Goal: Task Accomplishment & Management: Manage account settings

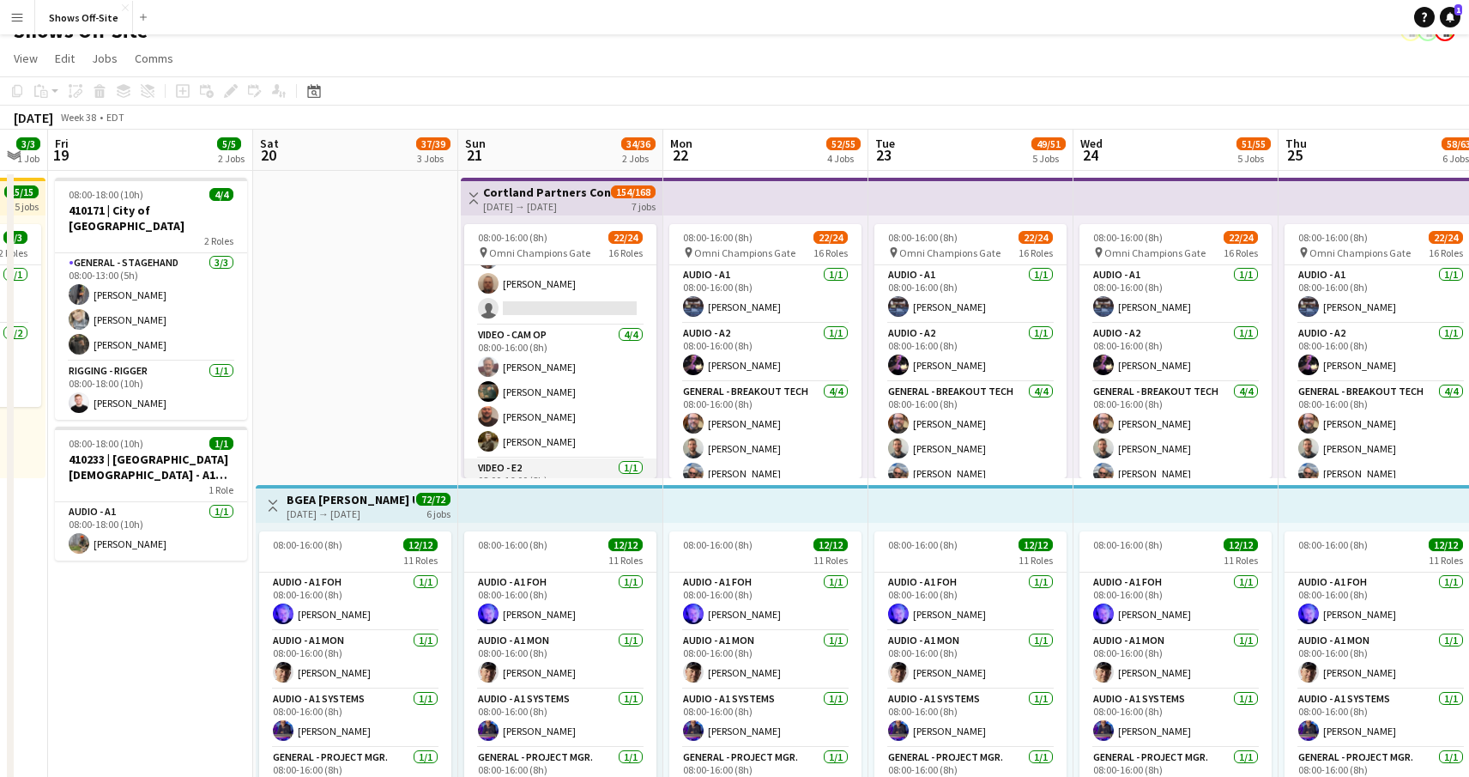
scroll to position [566, 0]
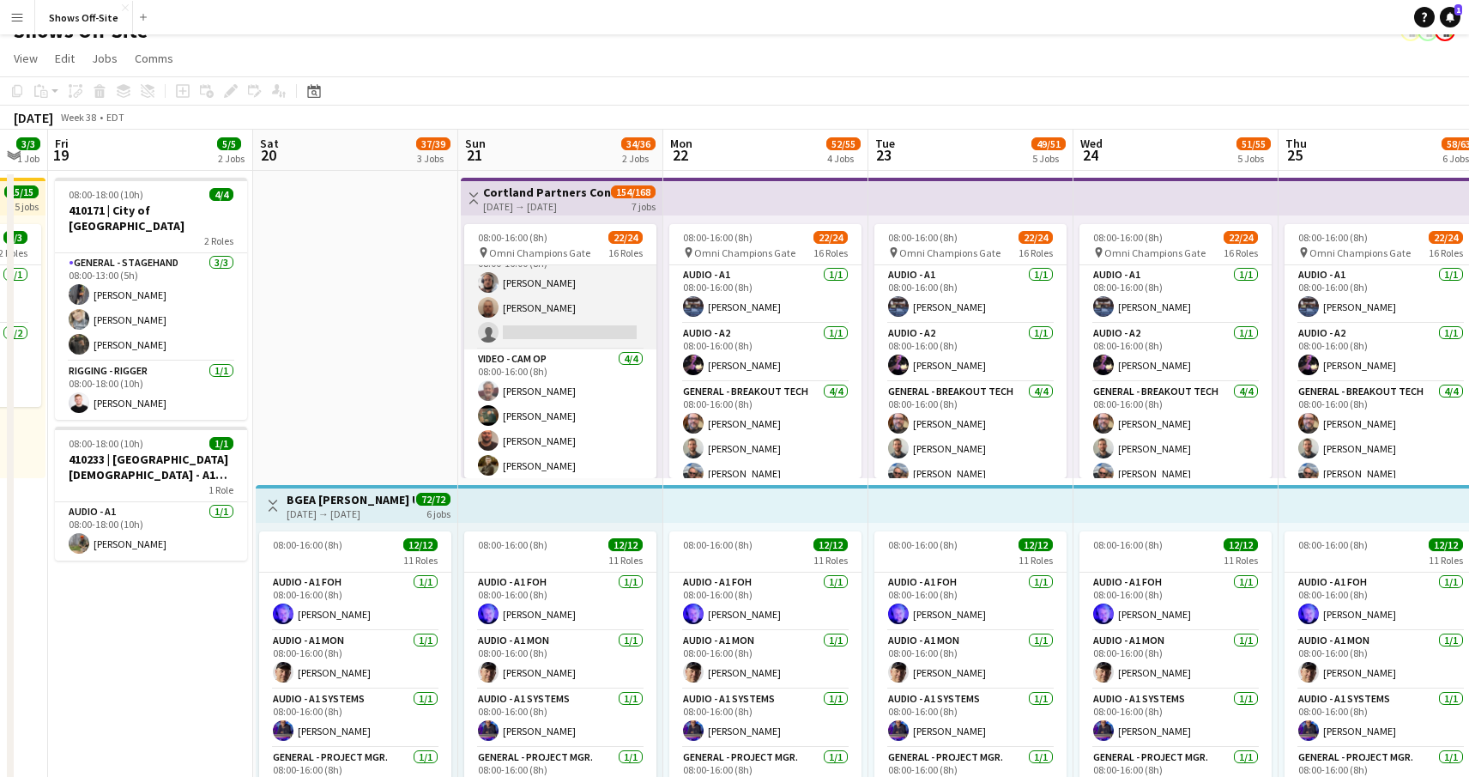
click at [580, 318] on app-card-role "Lighting - L2 7A [DATE] 08:00-16:00 (8h) [PERSON_NAME] [PERSON_NAME] single-neu…" at bounding box center [560, 295] width 192 height 108
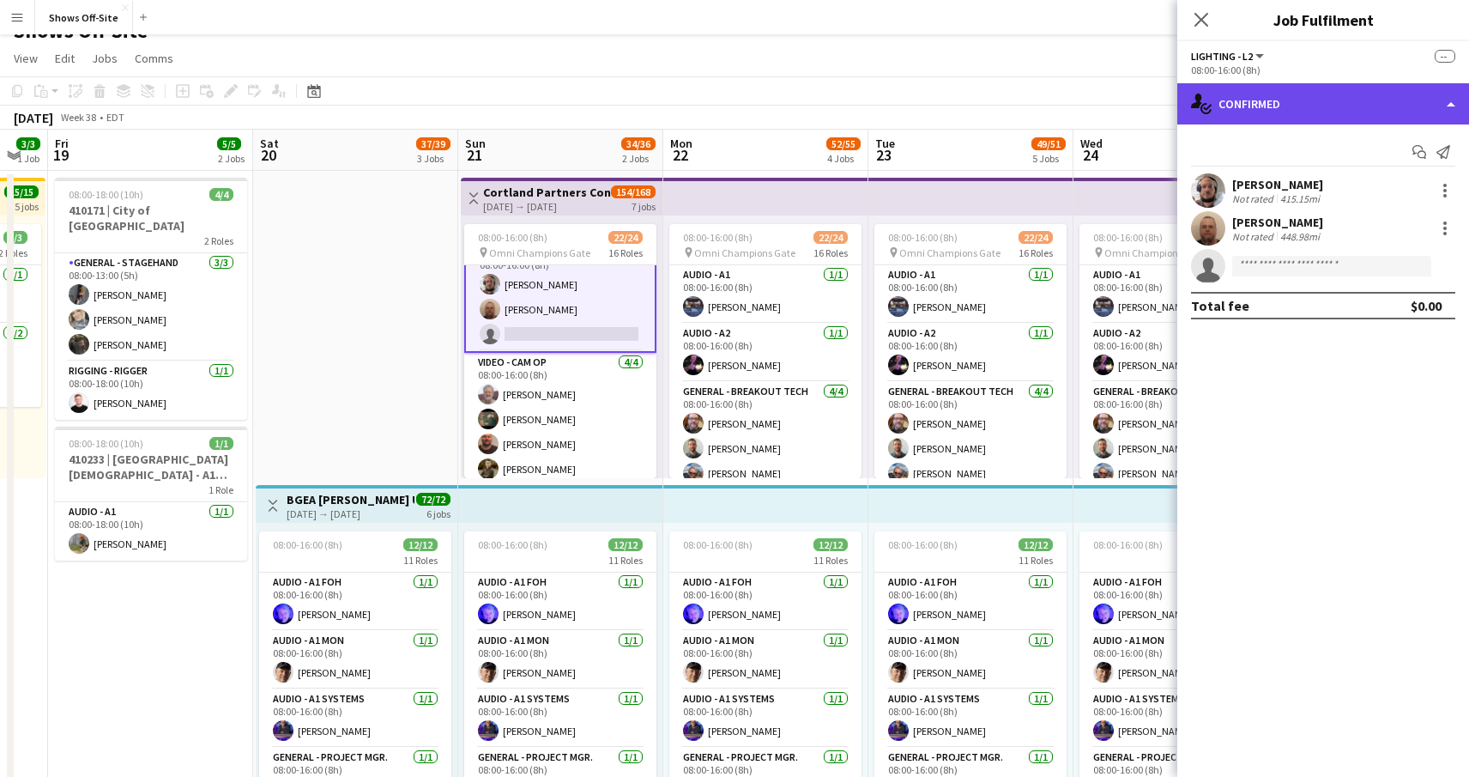
click at [1345, 90] on div "single-neutral-actions-check-2 Confirmed" at bounding box center [1324, 103] width 292 height 41
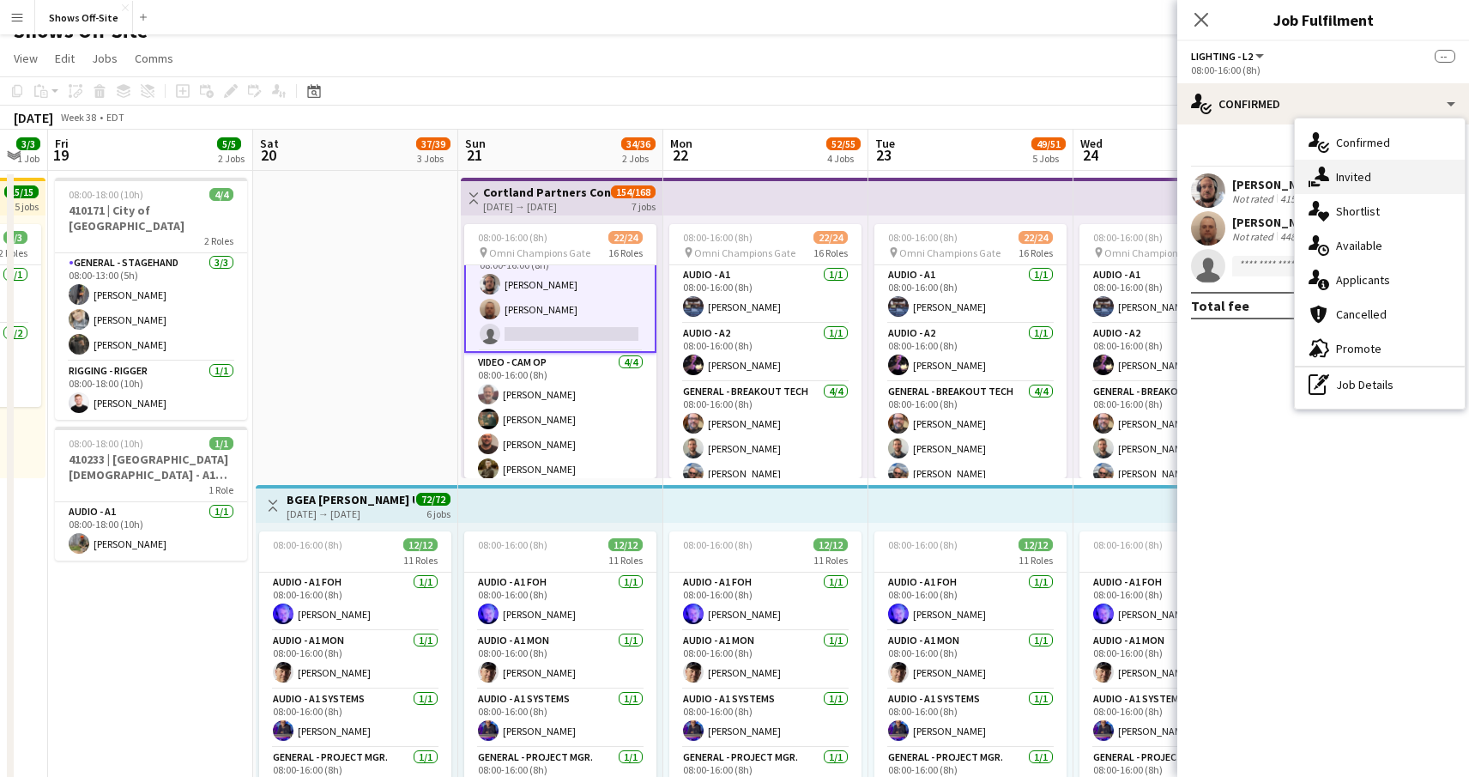
click at [1353, 184] on div "single-neutral-actions-share-1 Invited" at bounding box center [1380, 177] width 170 height 34
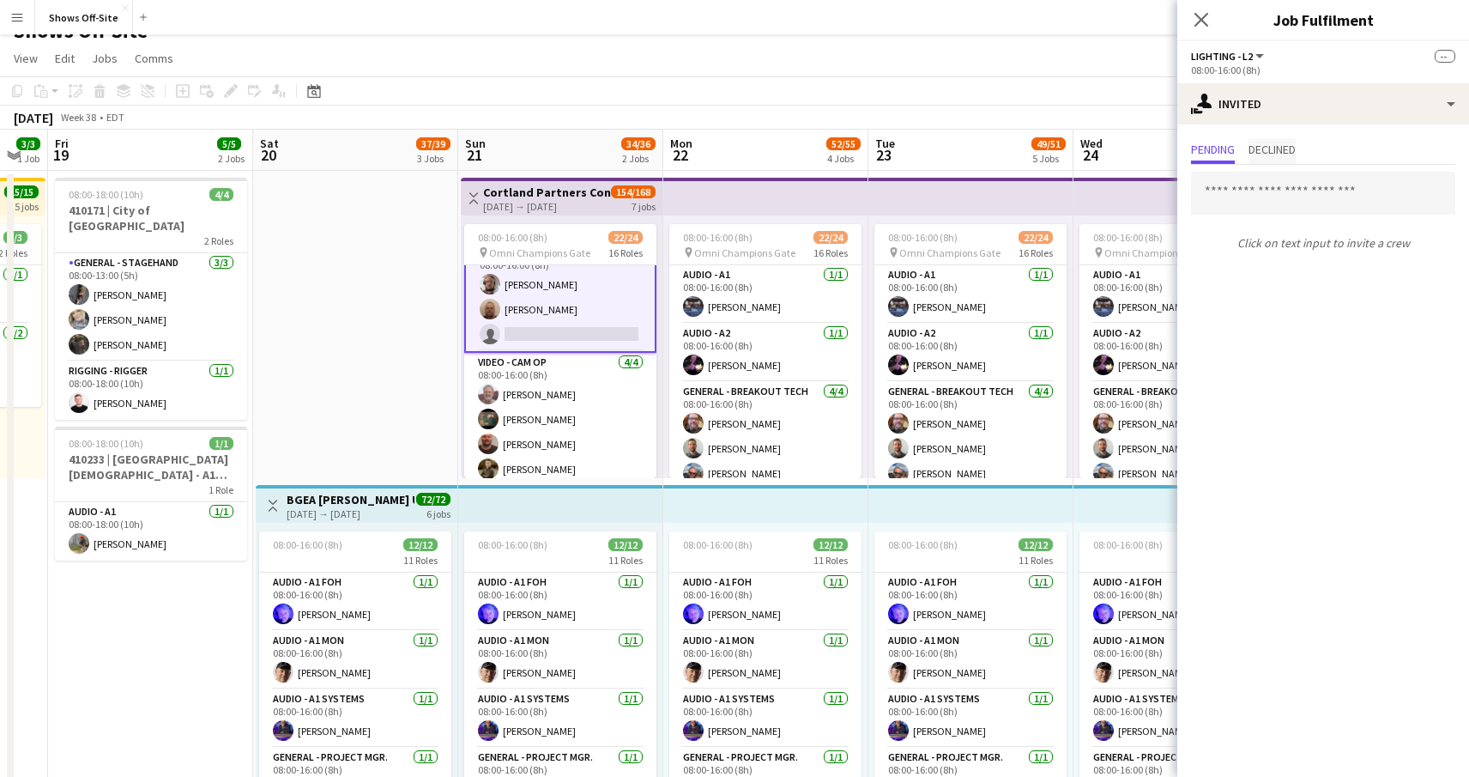
click at [1269, 148] on span "Declined" at bounding box center [1272, 149] width 47 height 12
click at [1201, 27] on icon "Close pop-in" at bounding box center [1201, 19] width 16 height 16
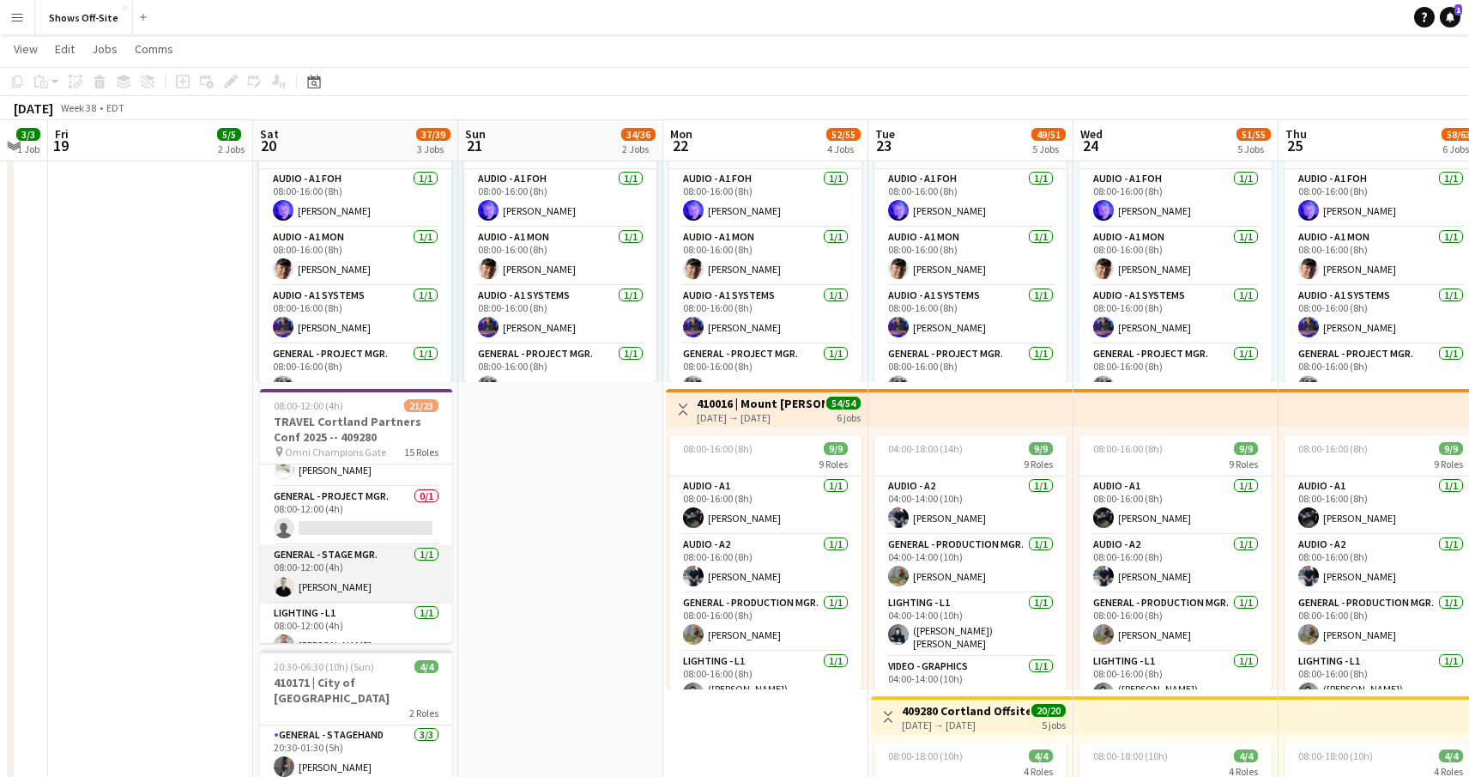
scroll to position [329, 0]
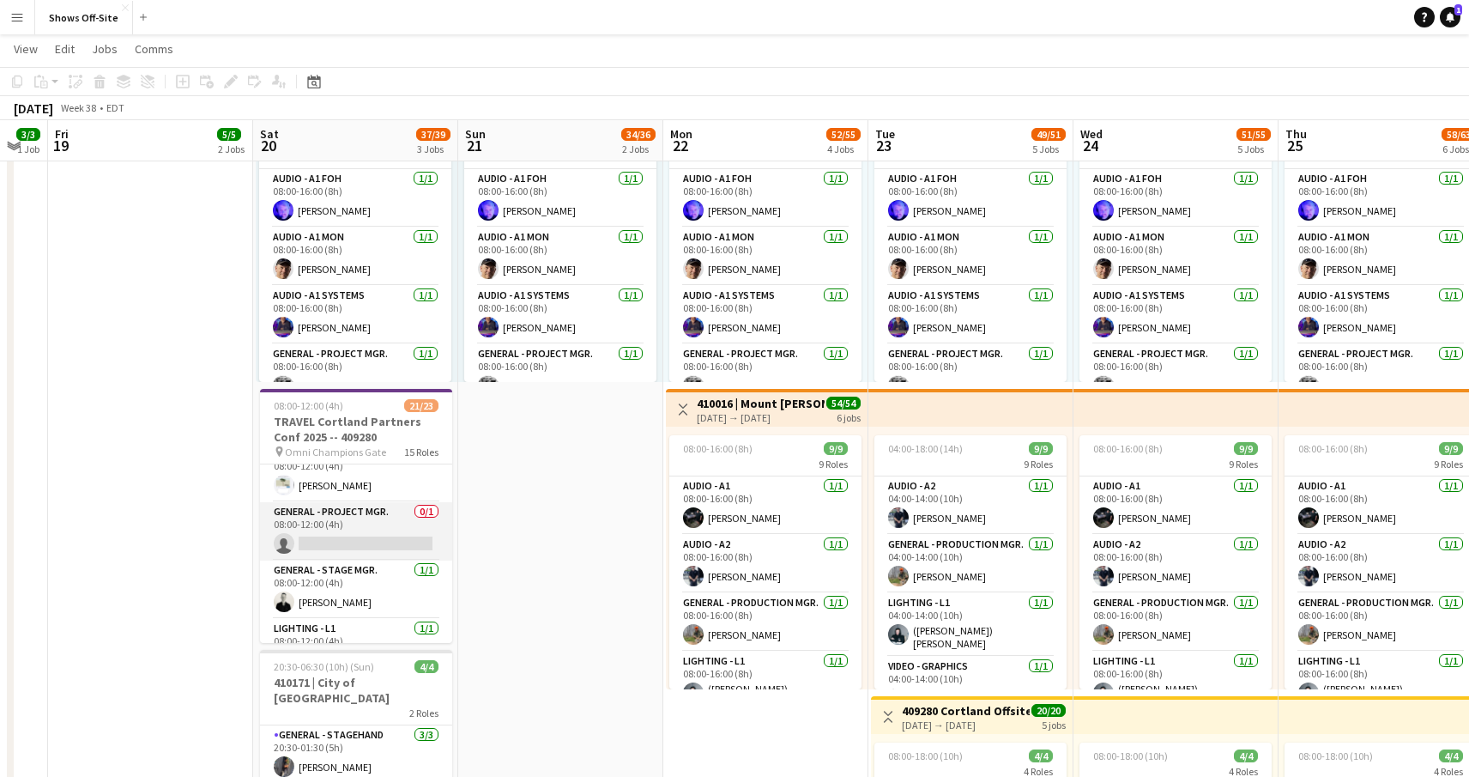
click at [346, 548] on app-card-role "General - Project Mgr. 0/1 08:00-12:00 (4h) single-neutral-actions" at bounding box center [356, 531] width 192 height 58
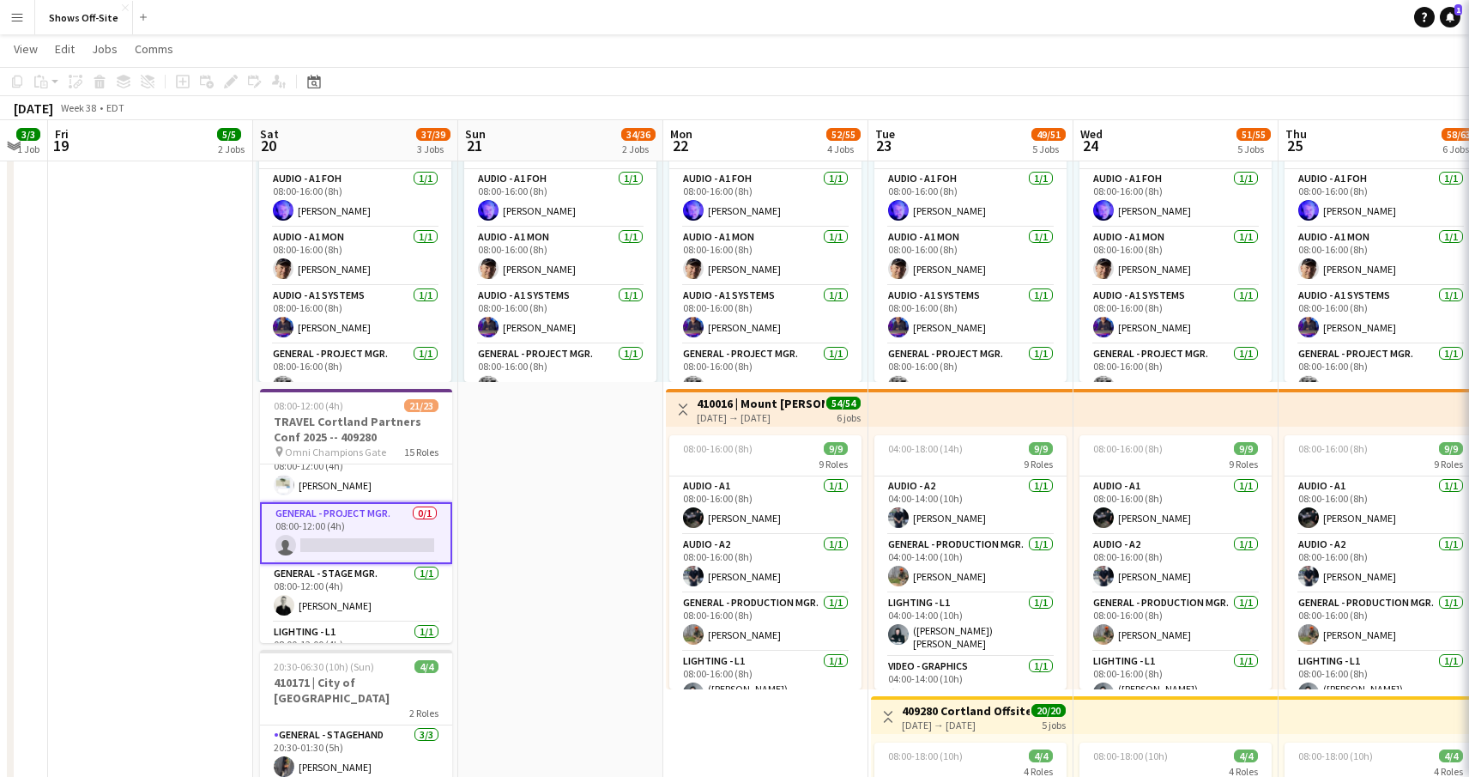
scroll to position [920, 0]
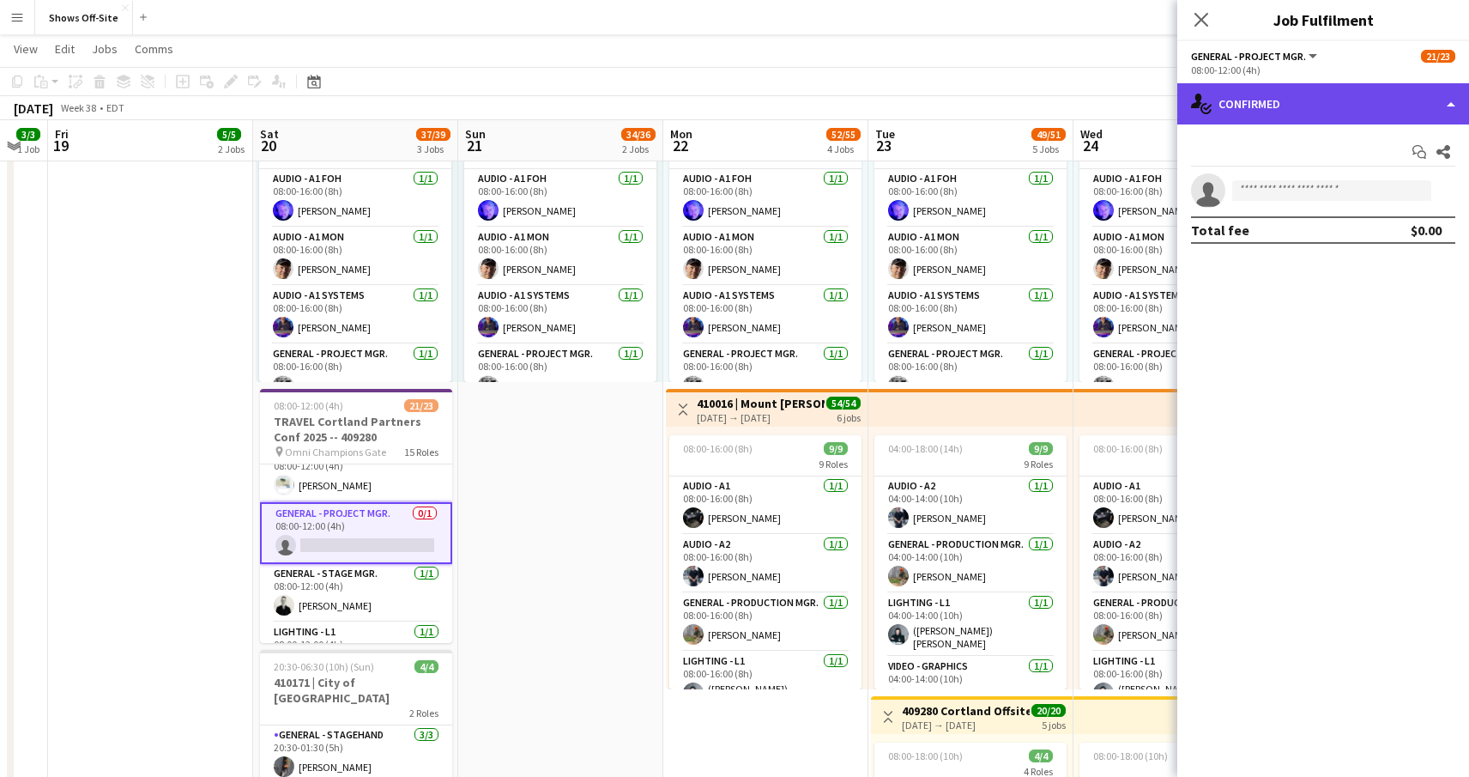
click at [1311, 103] on div "single-neutral-actions-check-2 Confirmed" at bounding box center [1324, 103] width 292 height 41
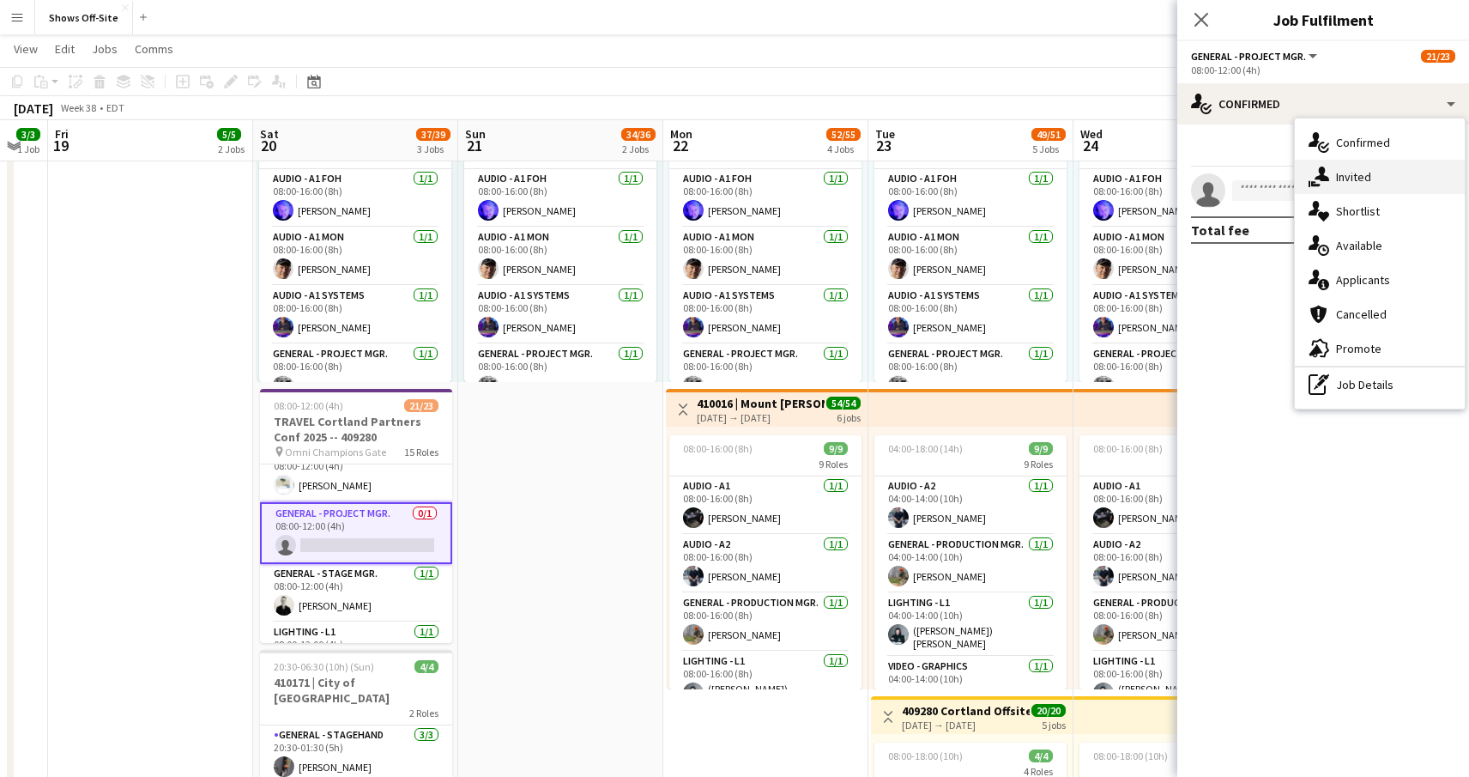
click at [1353, 173] on div "single-neutral-actions-share-1 Invited" at bounding box center [1380, 177] width 170 height 34
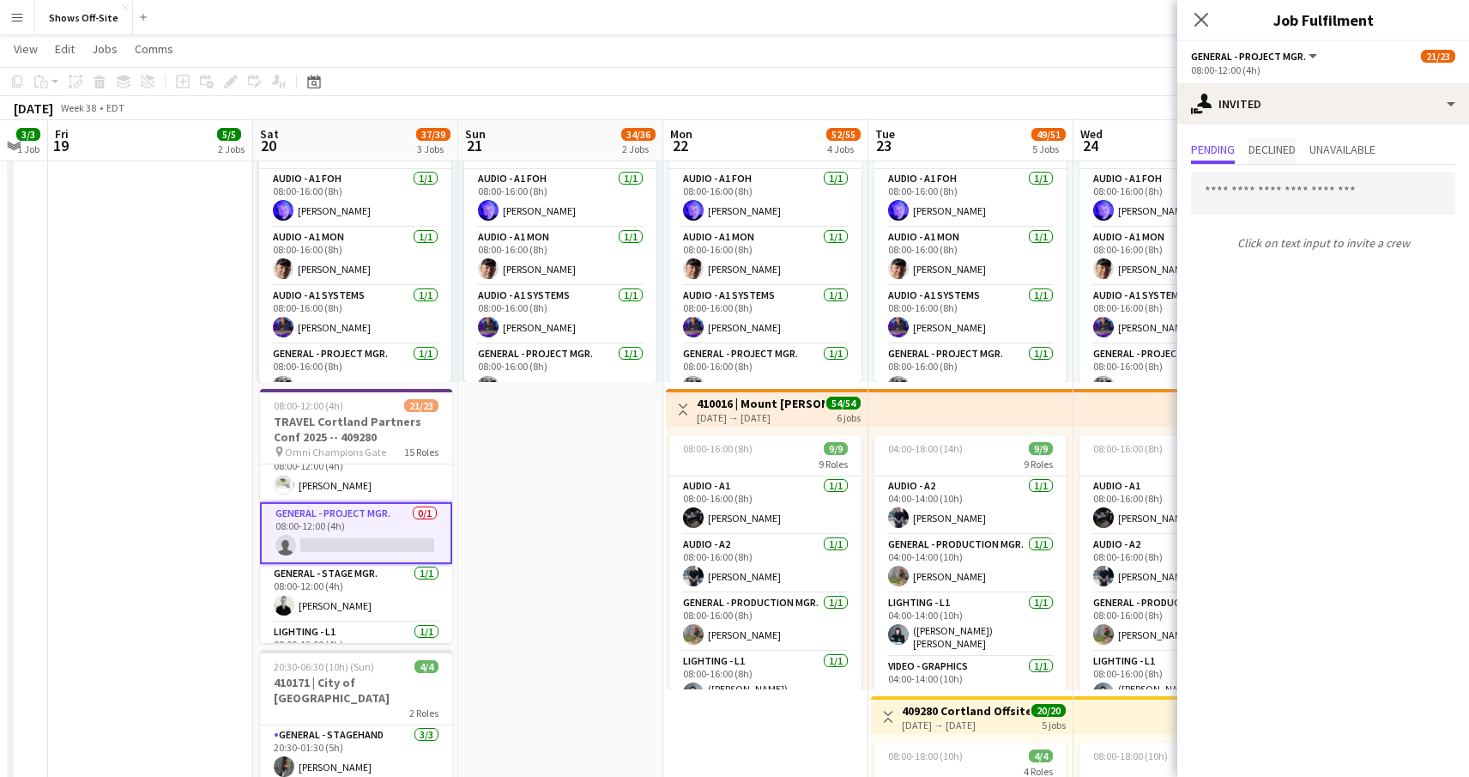
click at [1269, 141] on span "Declined" at bounding box center [1272, 151] width 47 height 26
click at [1194, 20] on icon "Close pop-in" at bounding box center [1201, 19] width 16 height 16
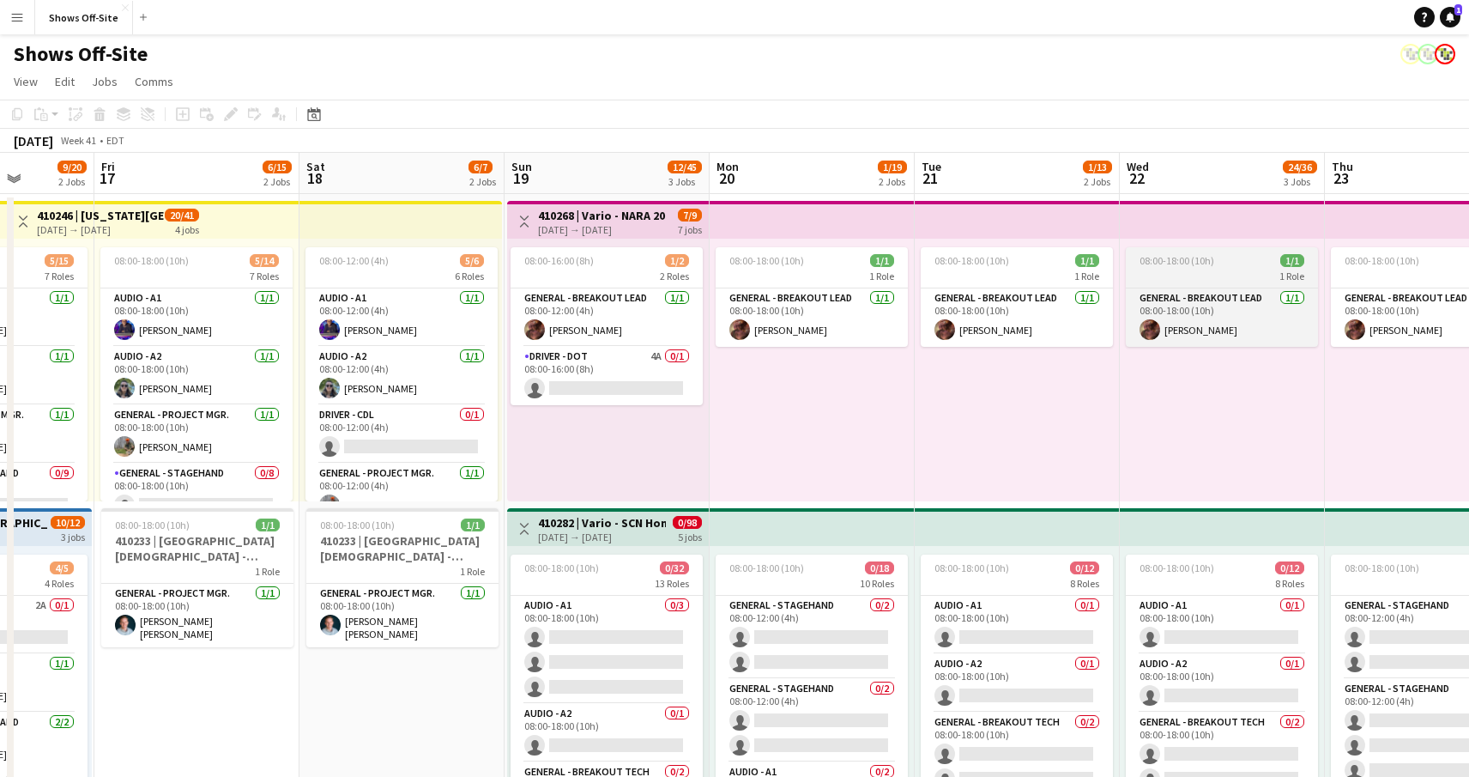
scroll to position [0, 0]
